Goal: Transaction & Acquisition: Subscribe to service/newsletter

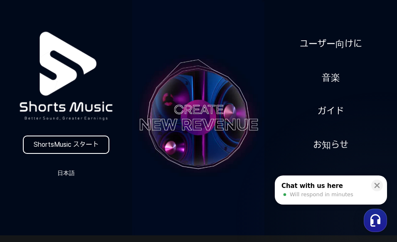
click at [73, 145] on link "ShortsMusic スタート" at bounding box center [66, 145] width 86 height 18
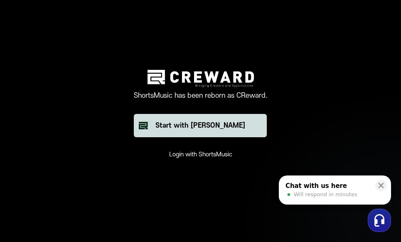
click at [176, 119] on button "Start with [PERSON_NAME]" at bounding box center [200, 125] width 133 height 23
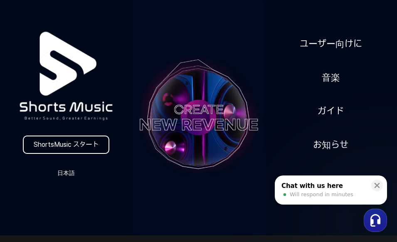
click at [83, 141] on link "ShortsMusic スタート" at bounding box center [66, 145] width 86 height 18
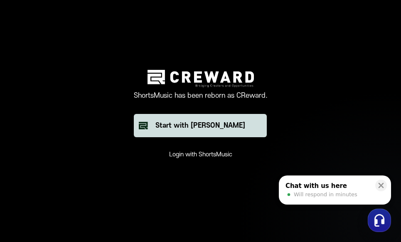
click at [208, 125] on div "Start with [PERSON_NAME]" at bounding box center [200, 126] width 90 height 10
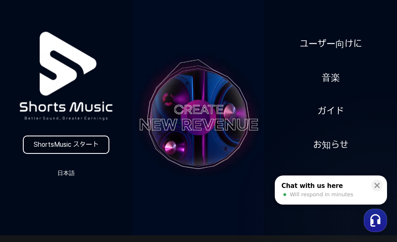
click at [95, 137] on link "ShortsMusic スタート" at bounding box center [66, 145] width 86 height 18
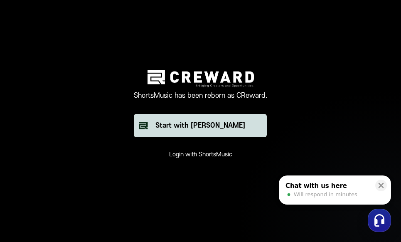
click at [206, 123] on div "Start with [PERSON_NAME]" at bounding box center [200, 126] width 90 height 10
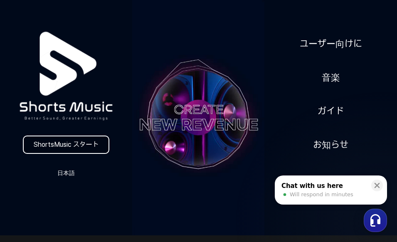
click at [74, 148] on link "ShortsMusic スタート" at bounding box center [66, 145] width 86 height 18
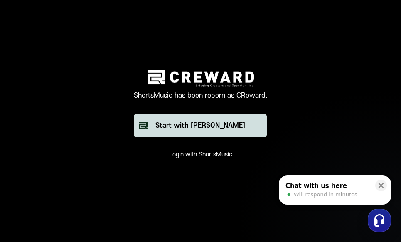
click at [190, 129] on div "Start with [PERSON_NAME]" at bounding box center [200, 126] width 90 height 10
